Goal: Answer question/provide support: Share knowledge or assist other users

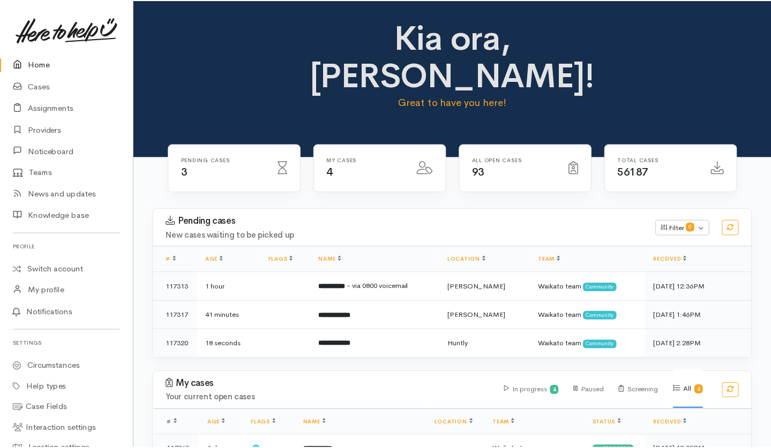
scroll to position [104, 0]
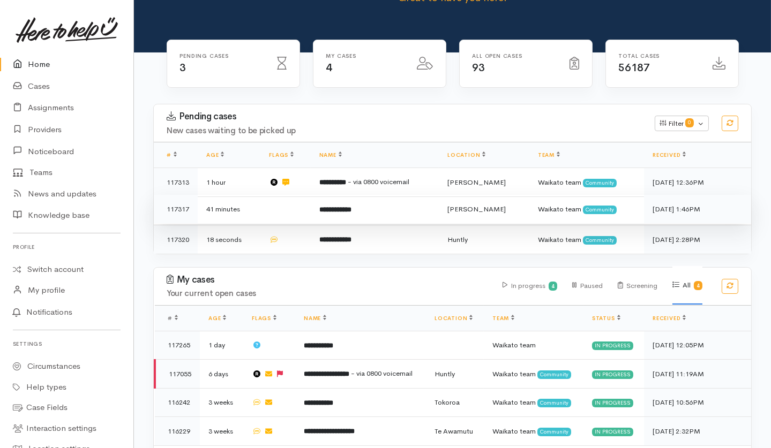
click at [296, 195] on td at bounding box center [285, 209] width 50 height 29
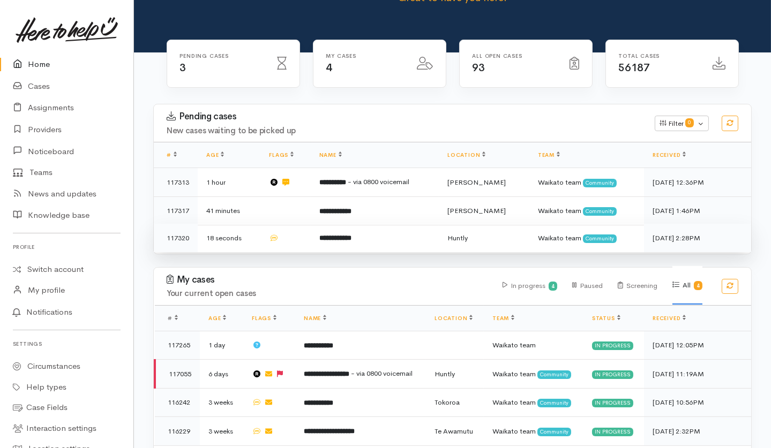
click at [296, 224] on td at bounding box center [285, 238] width 50 height 28
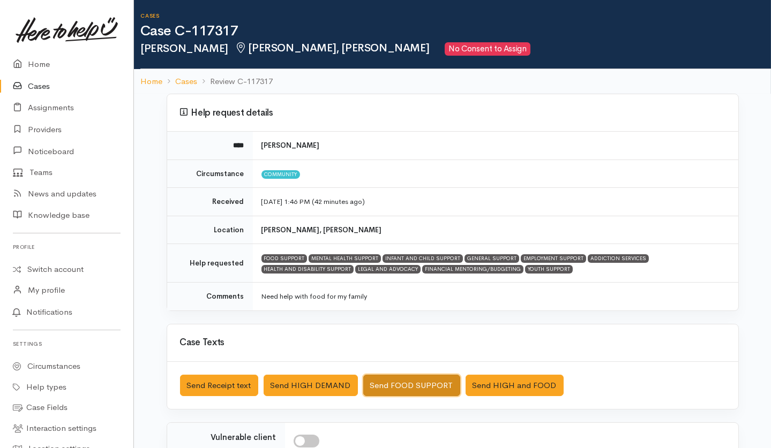
click at [399, 336] on button "Send FOOD SUPPORT" at bounding box center [411, 386] width 97 height 22
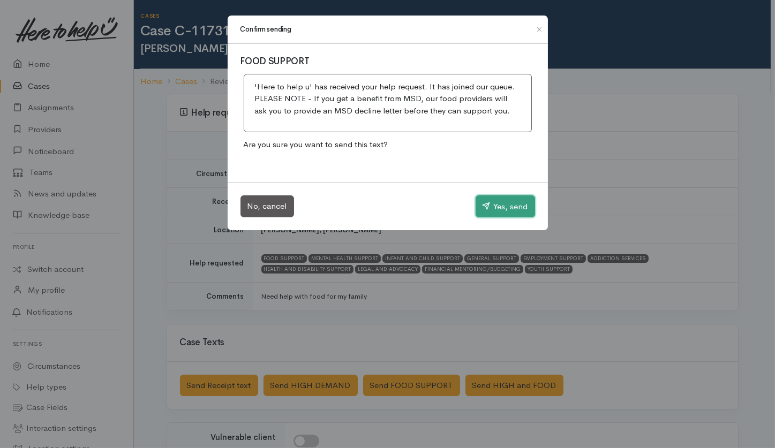
click at [504, 212] on button "Yes, send" at bounding box center [505, 206] width 59 height 22
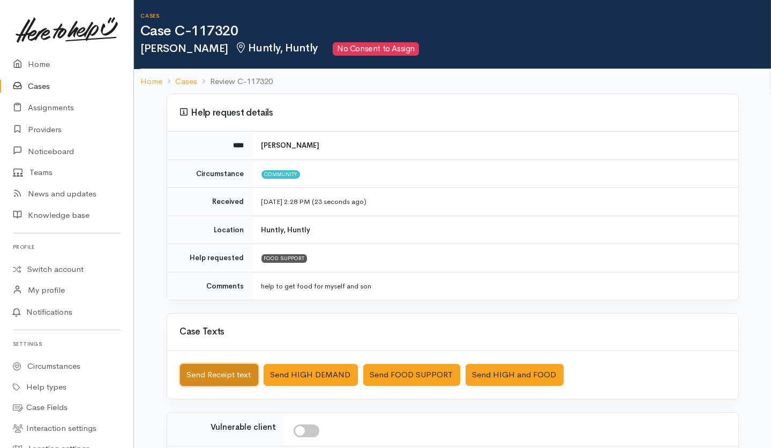
click at [222, 336] on button "Send Receipt text" at bounding box center [219, 375] width 78 height 22
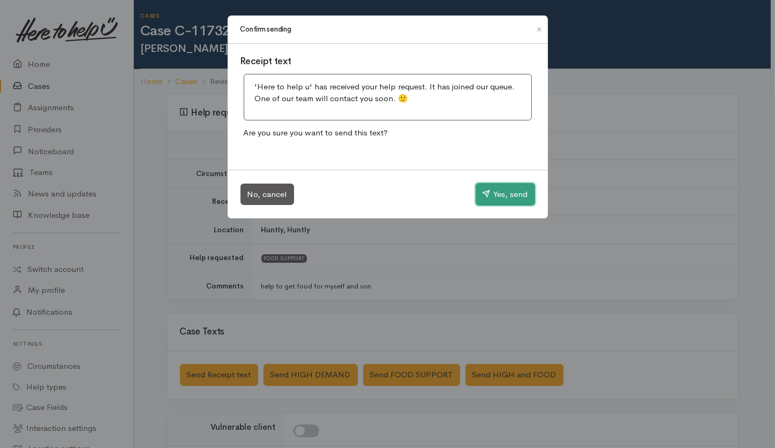
click at [491, 196] on button "Yes, send" at bounding box center [505, 194] width 59 height 22
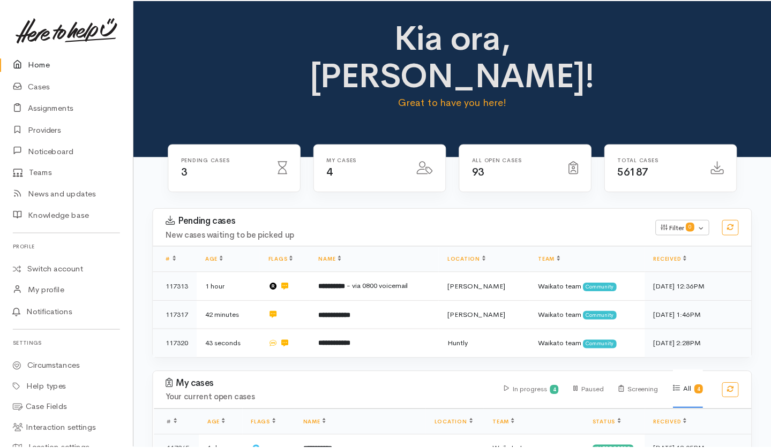
scroll to position [131, 0]
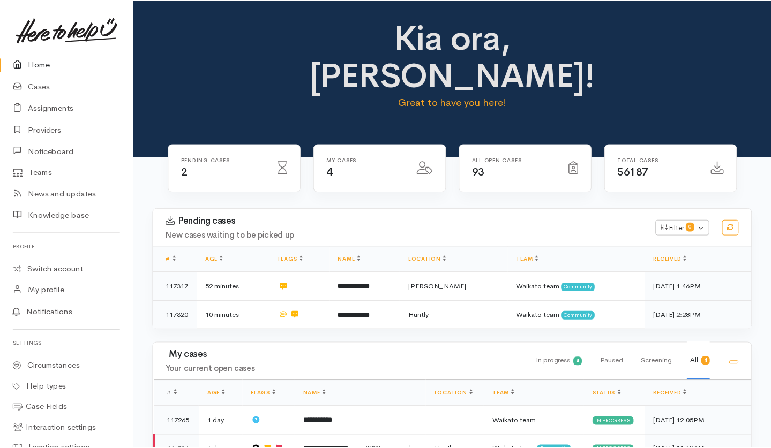
scroll to position [103, 0]
